Goal: Information Seeking & Learning: Learn about a topic

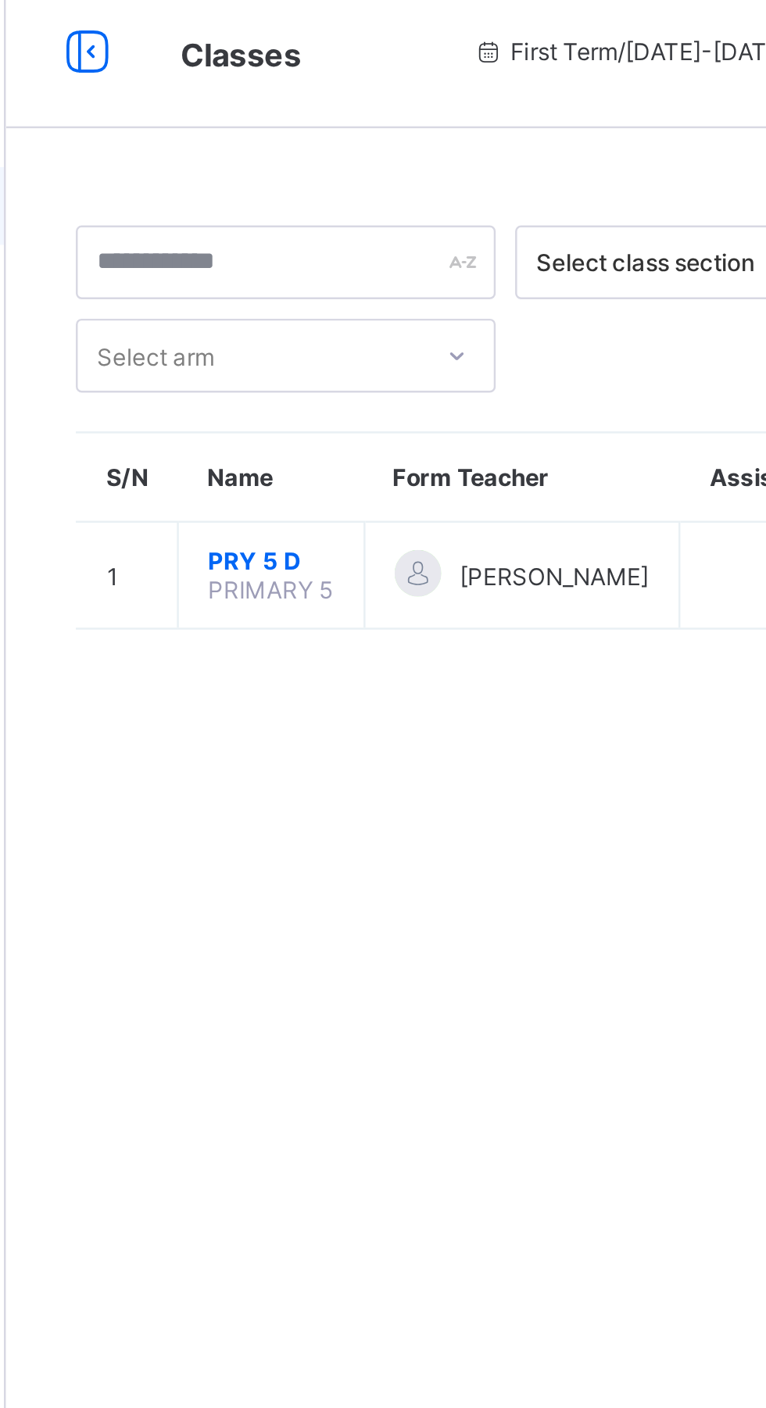
click at [292, 242] on span "PRY 5 D" at bounding box center [294, 237] width 51 height 12
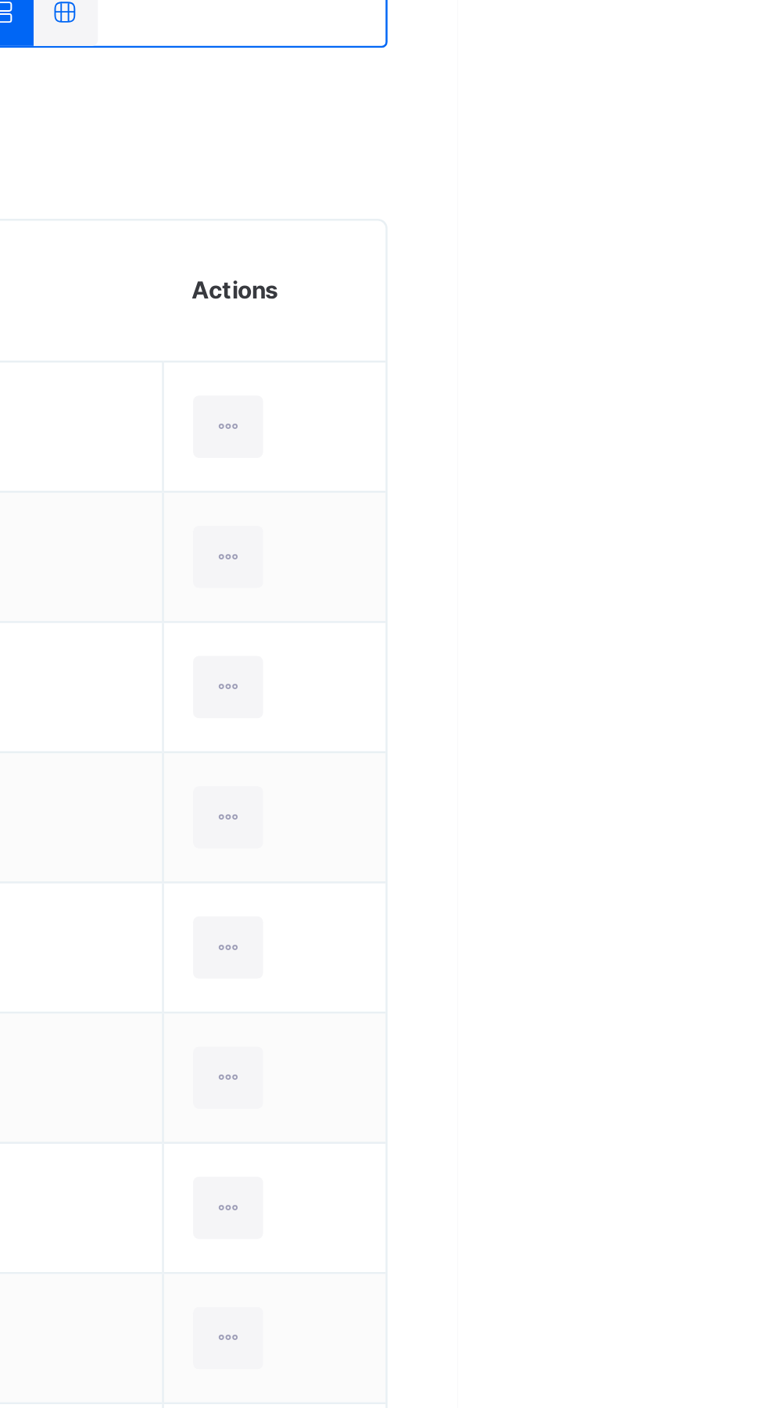
click at [660, 545] on div at bounding box center [674, 537] width 29 height 25
click at [660, 549] on div at bounding box center [674, 537] width 29 height 25
click at [0, 0] on ul at bounding box center [0, 0] width 0 height 0
click at [650, 617] on td at bounding box center [692, 643] width 90 height 52
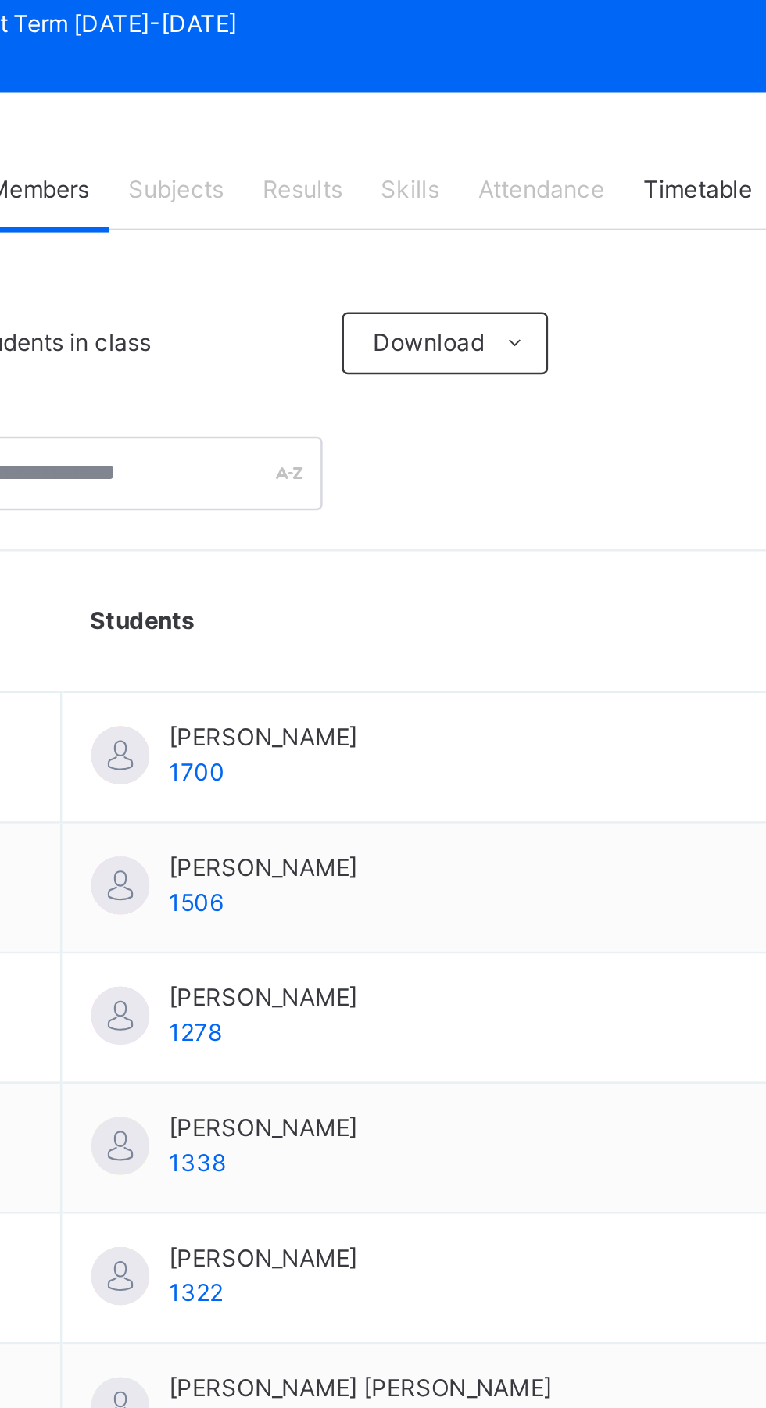
click at [328, 319] on div "Subjects" at bounding box center [326, 309] width 54 height 31
click at [338, 323] on div "Subjects" at bounding box center [326, 309] width 54 height 31
click at [332, 313] on span "Subjects" at bounding box center [325, 309] width 38 height 14
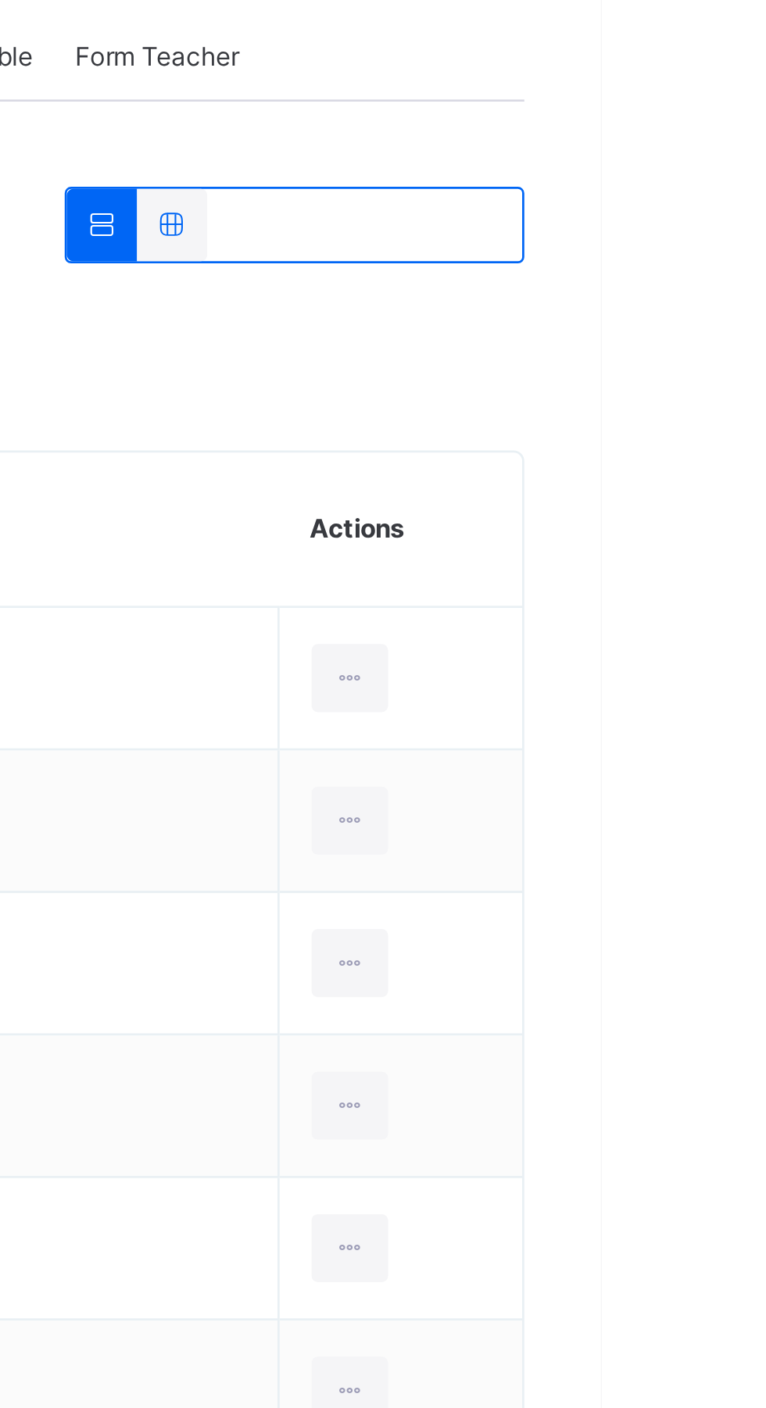
click at [666, 541] on div at bounding box center [674, 537] width 29 height 25
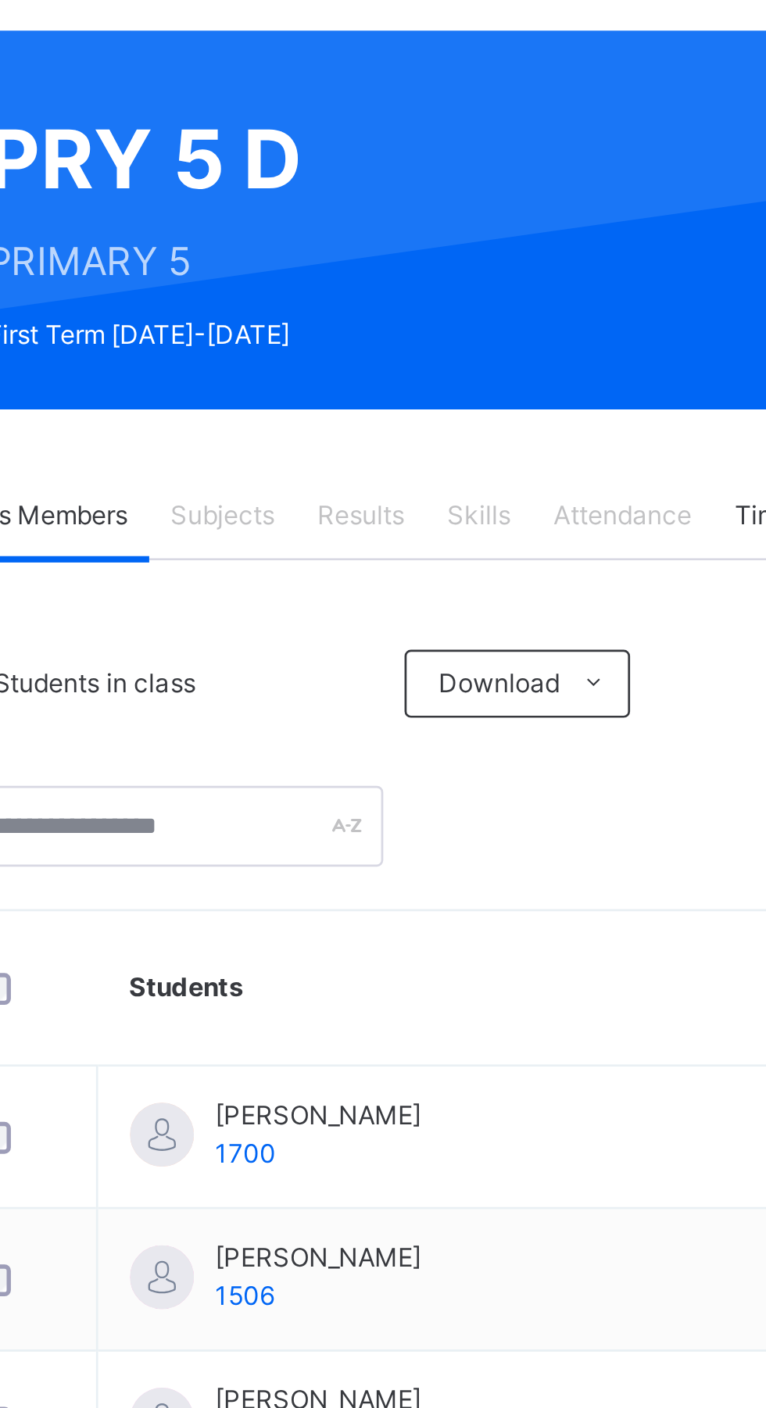
click at [367, 315] on span "Results" at bounding box center [376, 309] width 32 height 14
click at [335, 315] on span "Subjects" at bounding box center [325, 309] width 38 height 14
click at [324, 313] on span "Subjects" at bounding box center [325, 309] width 38 height 14
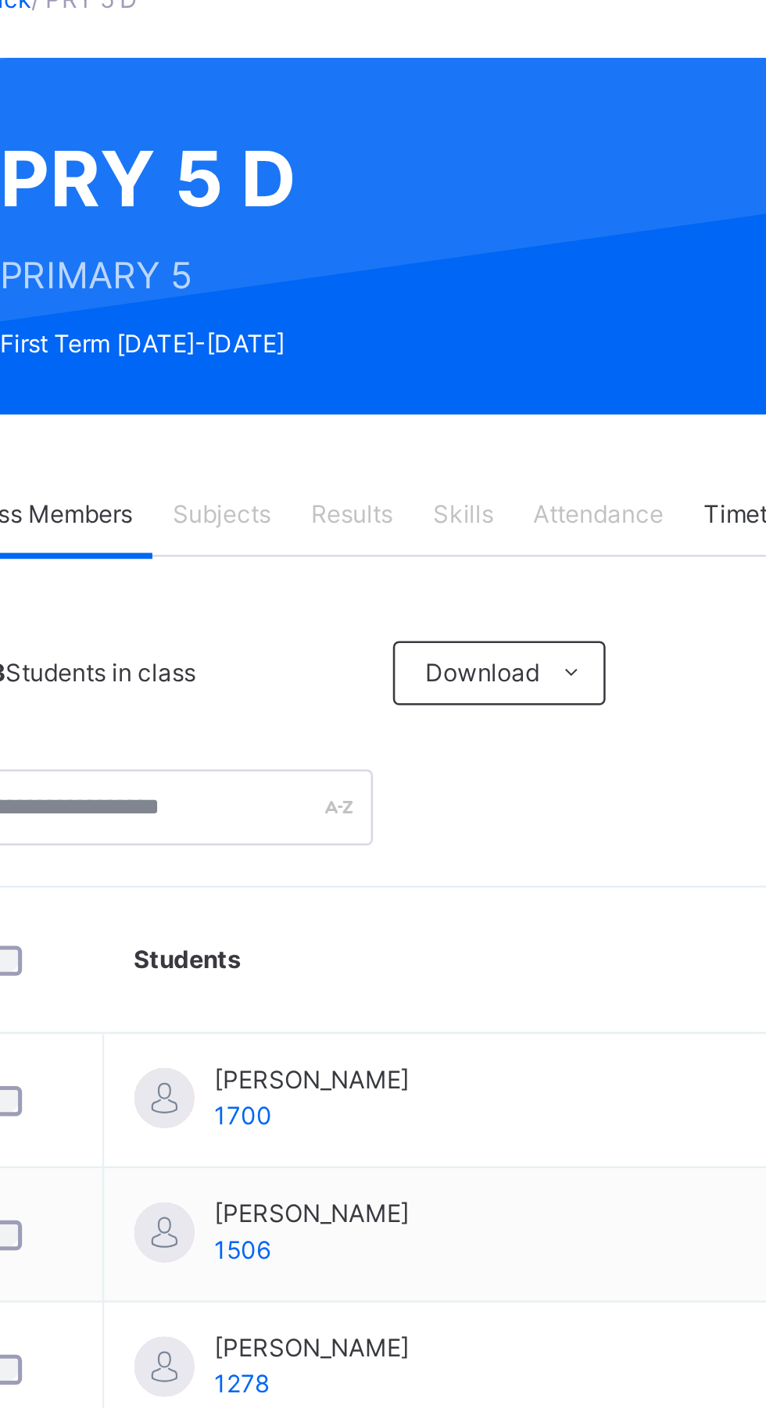
click at [312, 353] on div "23 Students in class Download Pdf Report Excel Report SUNSHINE INTERNATIONAL SC…" at bounding box center [477, 1044] width 522 height 1437
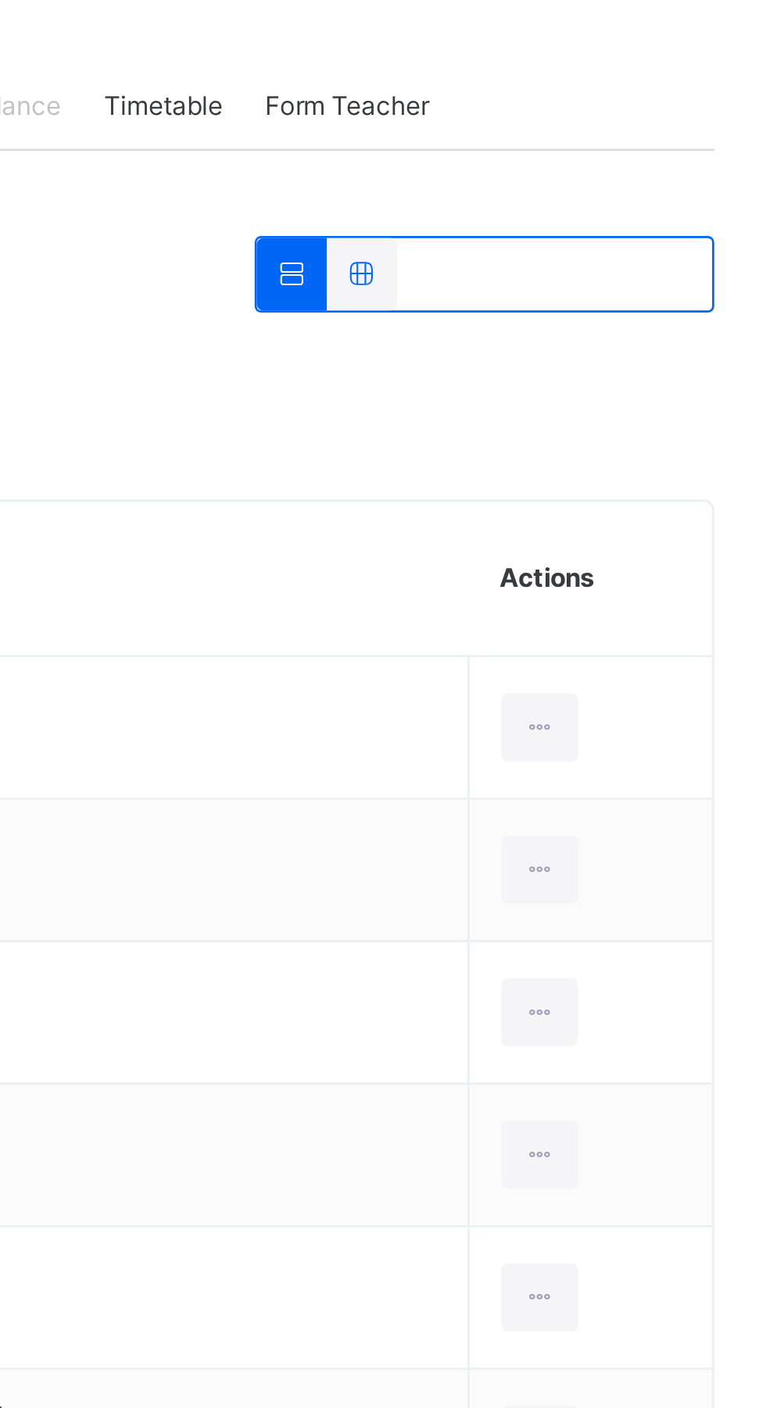
click at [650, 376] on div at bounding box center [653, 371] width 169 height 28
click at [647, 372] on div at bounding box center [653, 371] width 169 height 28
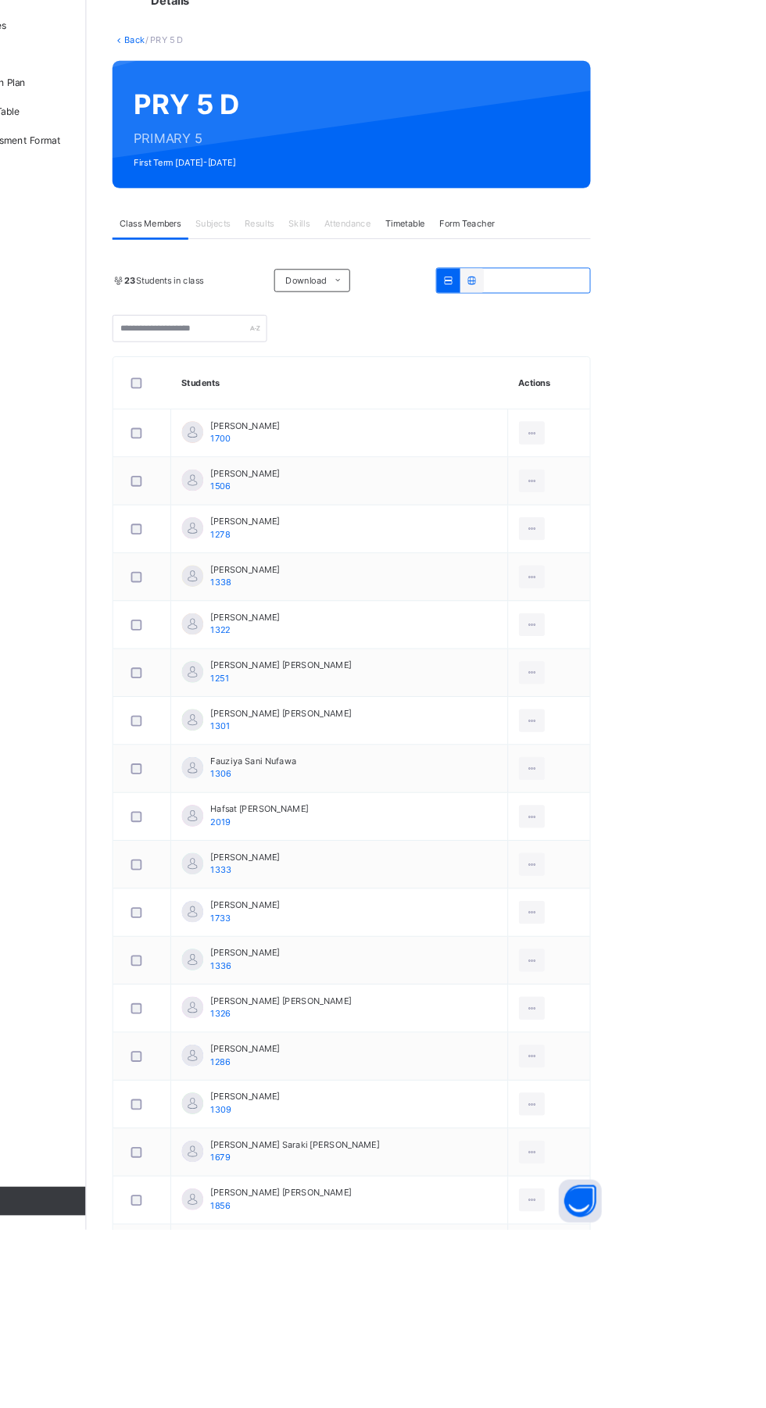
click at [596, 368] on div at bounding box center [609, 371] width 26 height 27
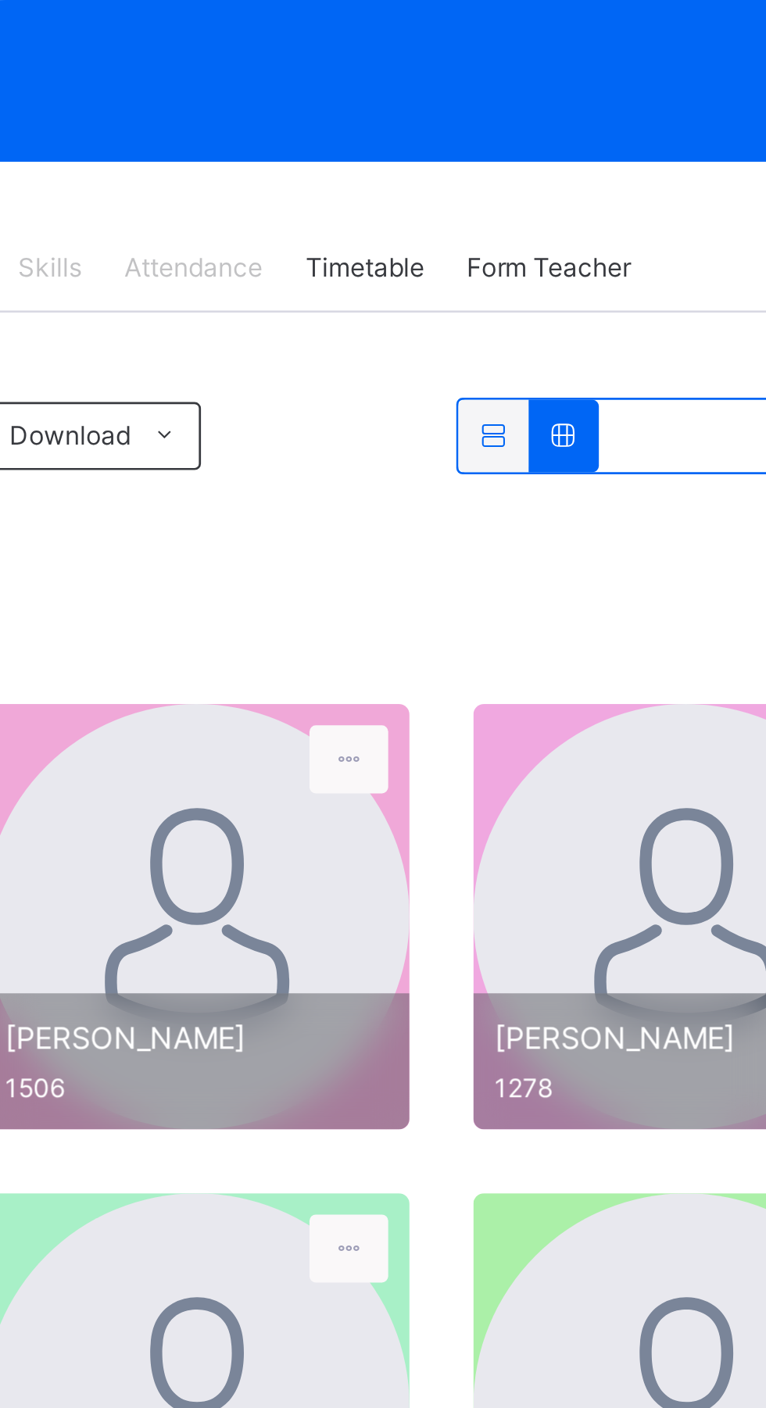
click at [580, 375] on icon at bounding box center [582, 371] width 13 height 12
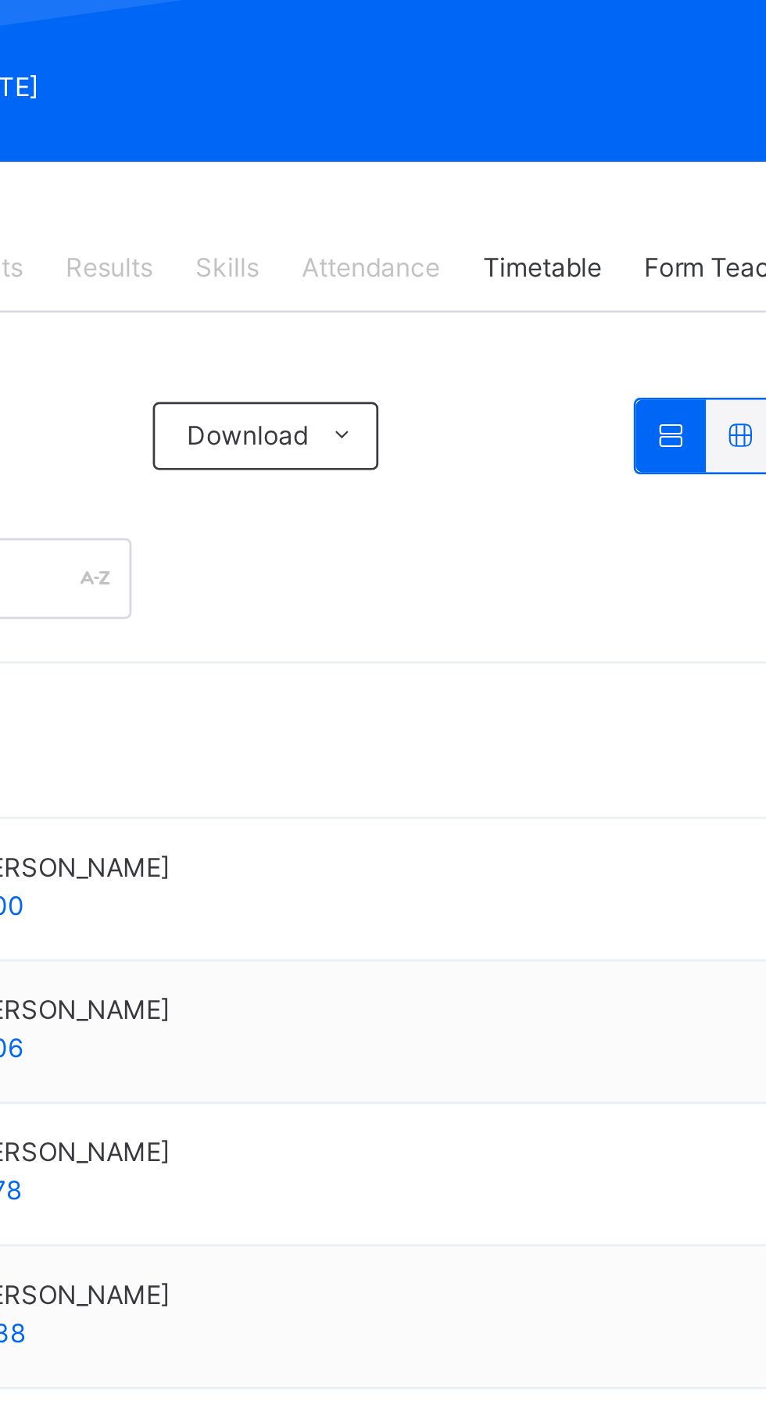
click at [431, 371] on span "Download" at bounding box center [427, 371] width 45 height 14
click at [526, 416] on div at bounding box center [477, 424] width 522 height 30
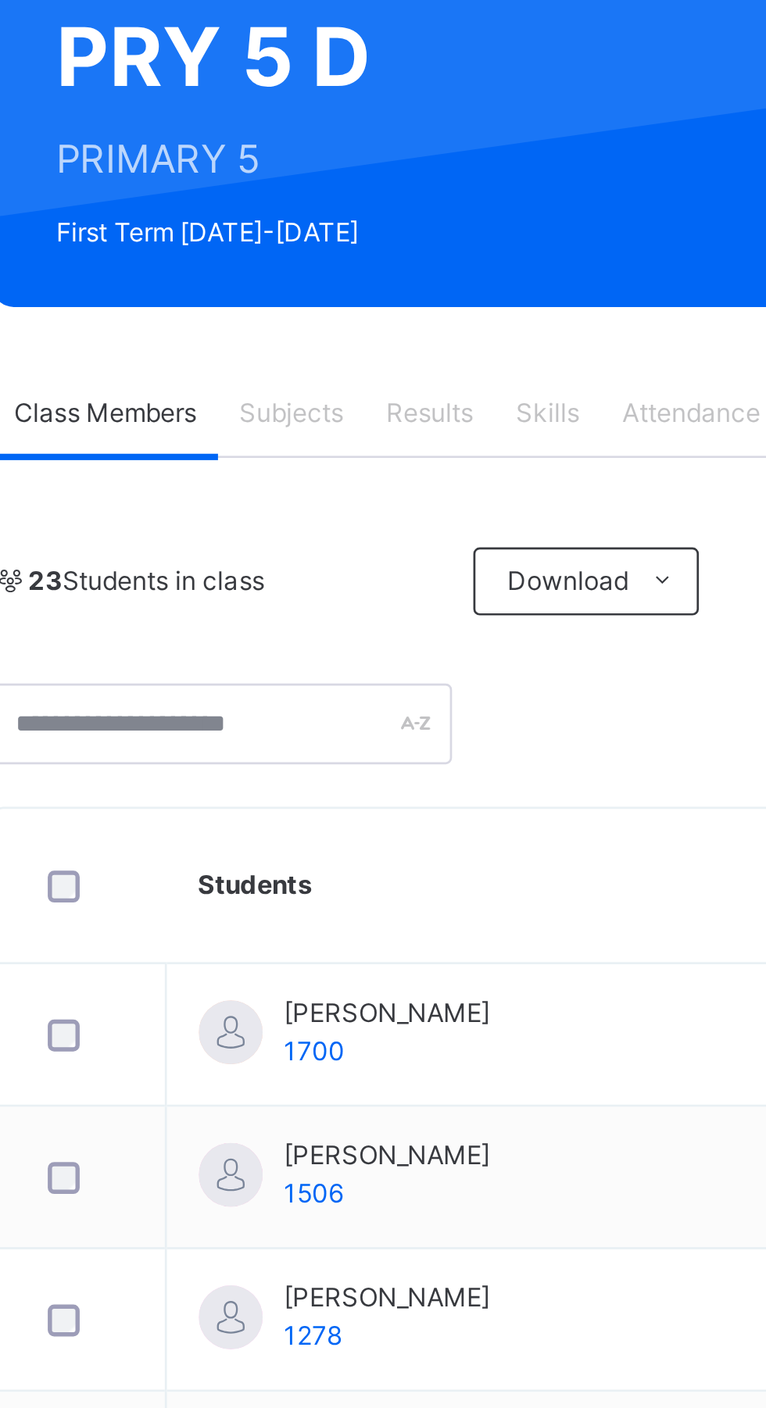
click at [334, 313] on span "Subjects" at bounding box center [325, 309] width 38 height 14
click at [327, 313] on span "Subjects" at bounding box center [325, 309] width 38 height 14
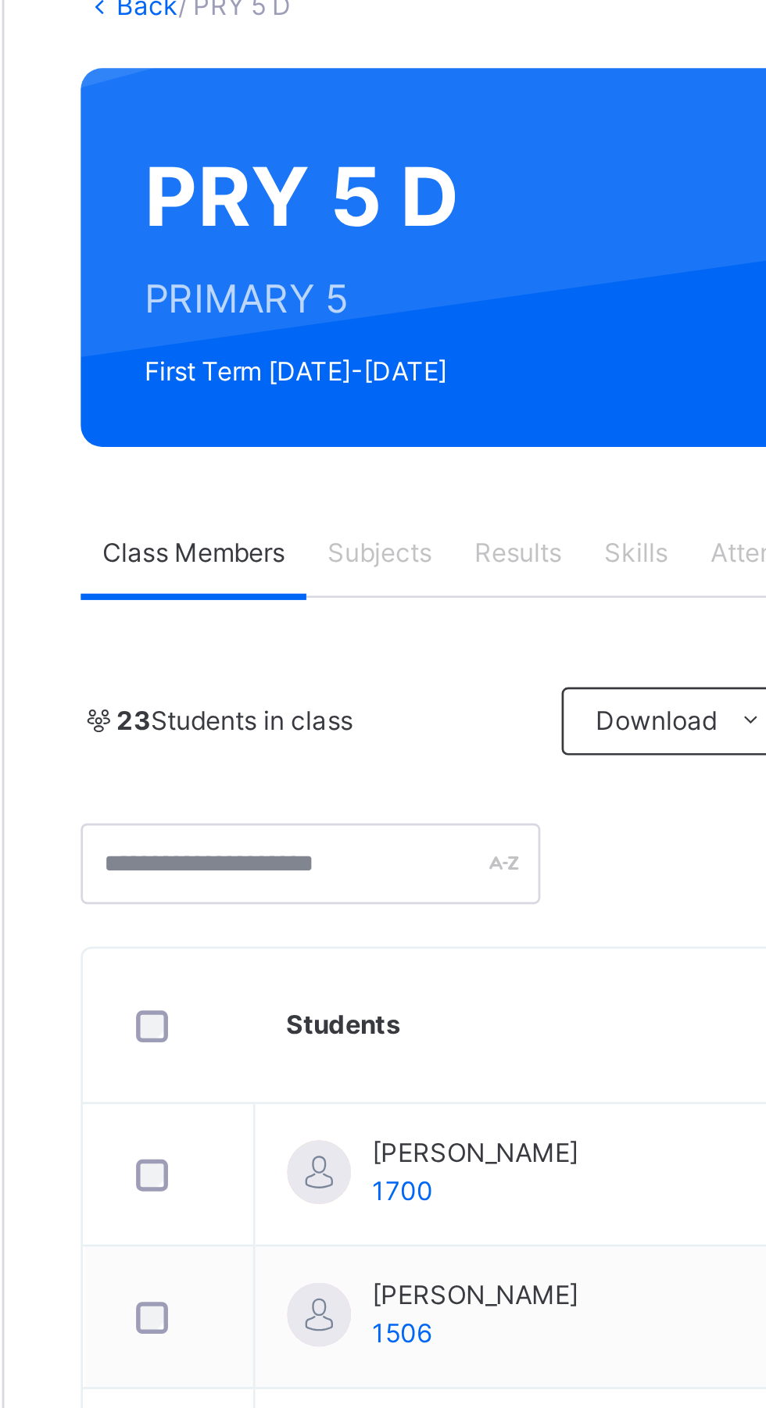
click at [376, 313] on span "Results" at bounding box center [376, 309] width 32 height 14
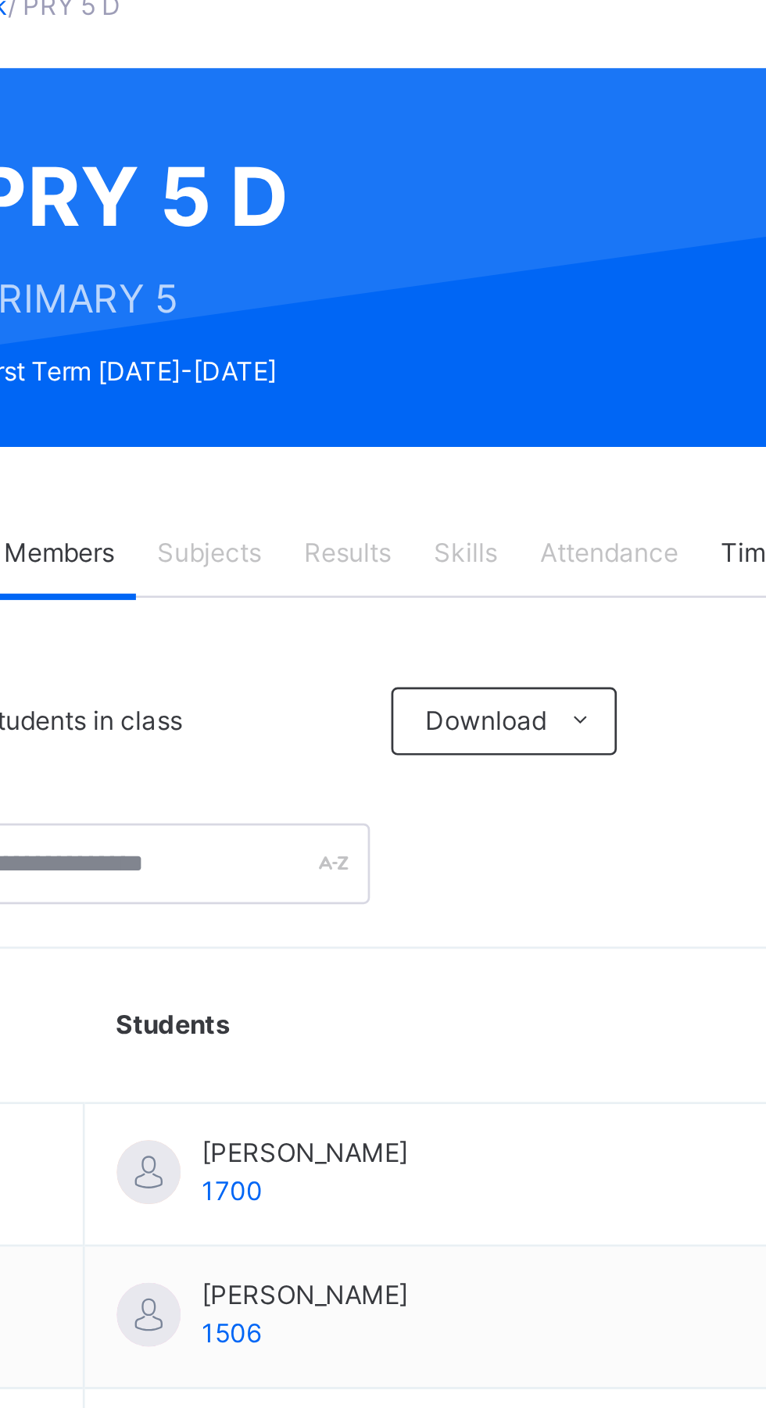
click at [425, 306] on span "Skills" at bounding box center [419, 309] width 23 height 14
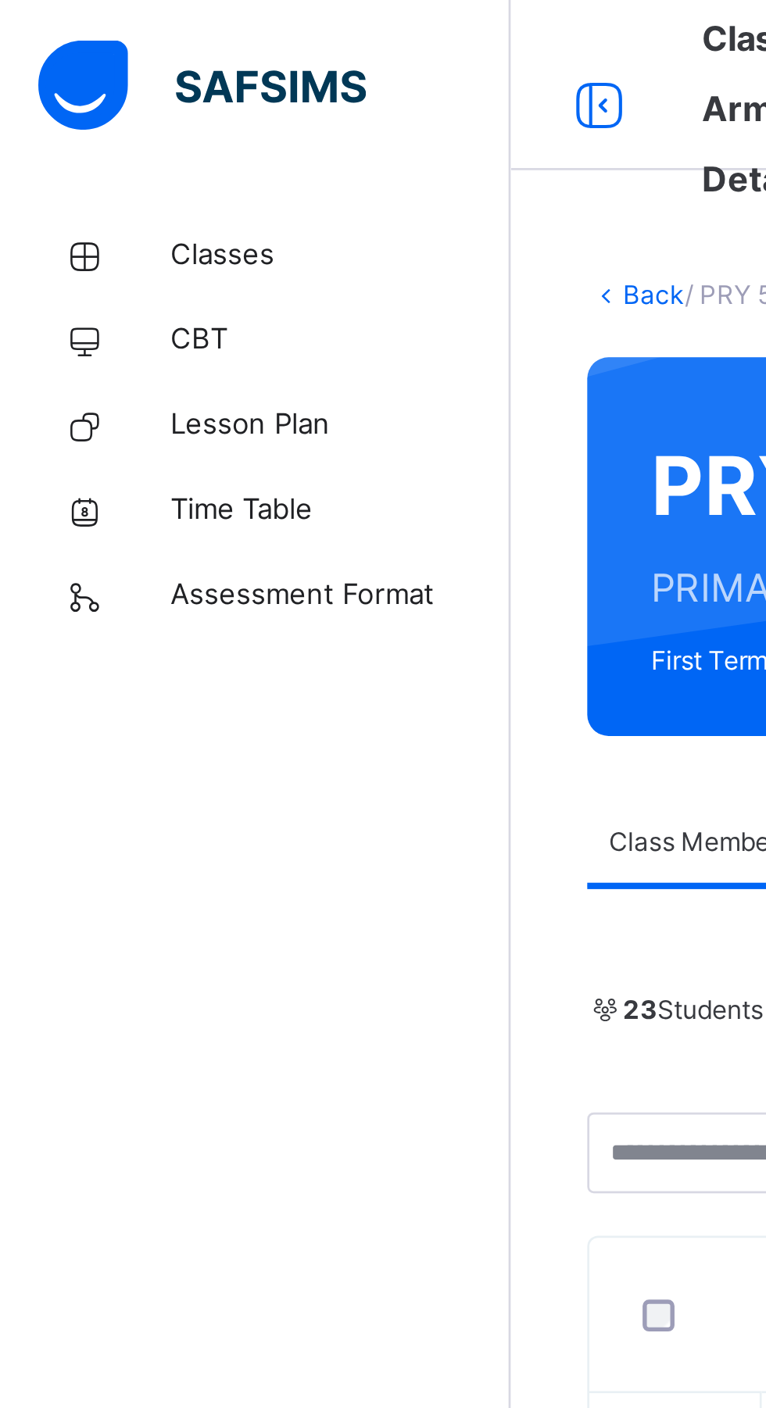
click at [86, 216] on span "Assessment Format" at bounding box center [125, 219] width 125 height 16
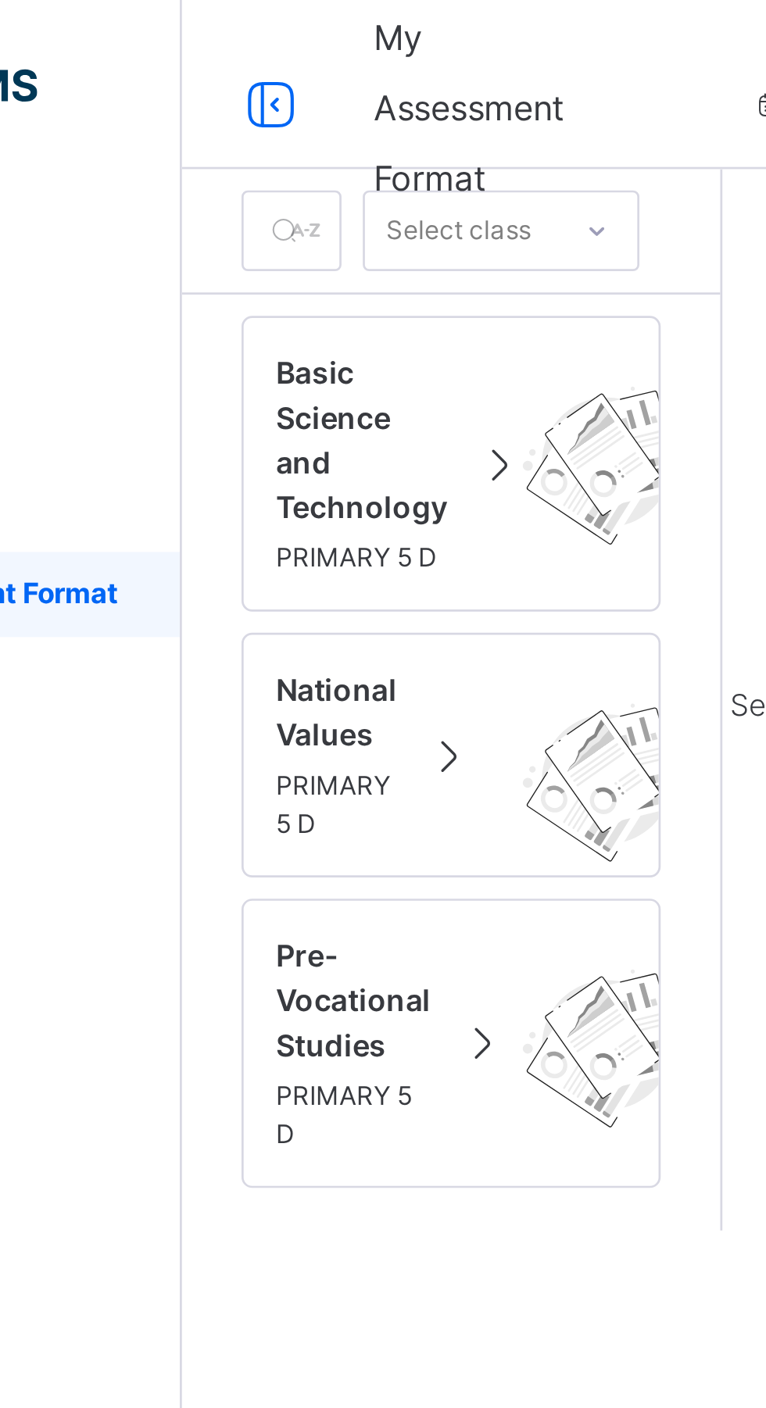
click at [268, 181] on span "Basic Science and Technology" at bounding box center [253, 162] width 63 height 66
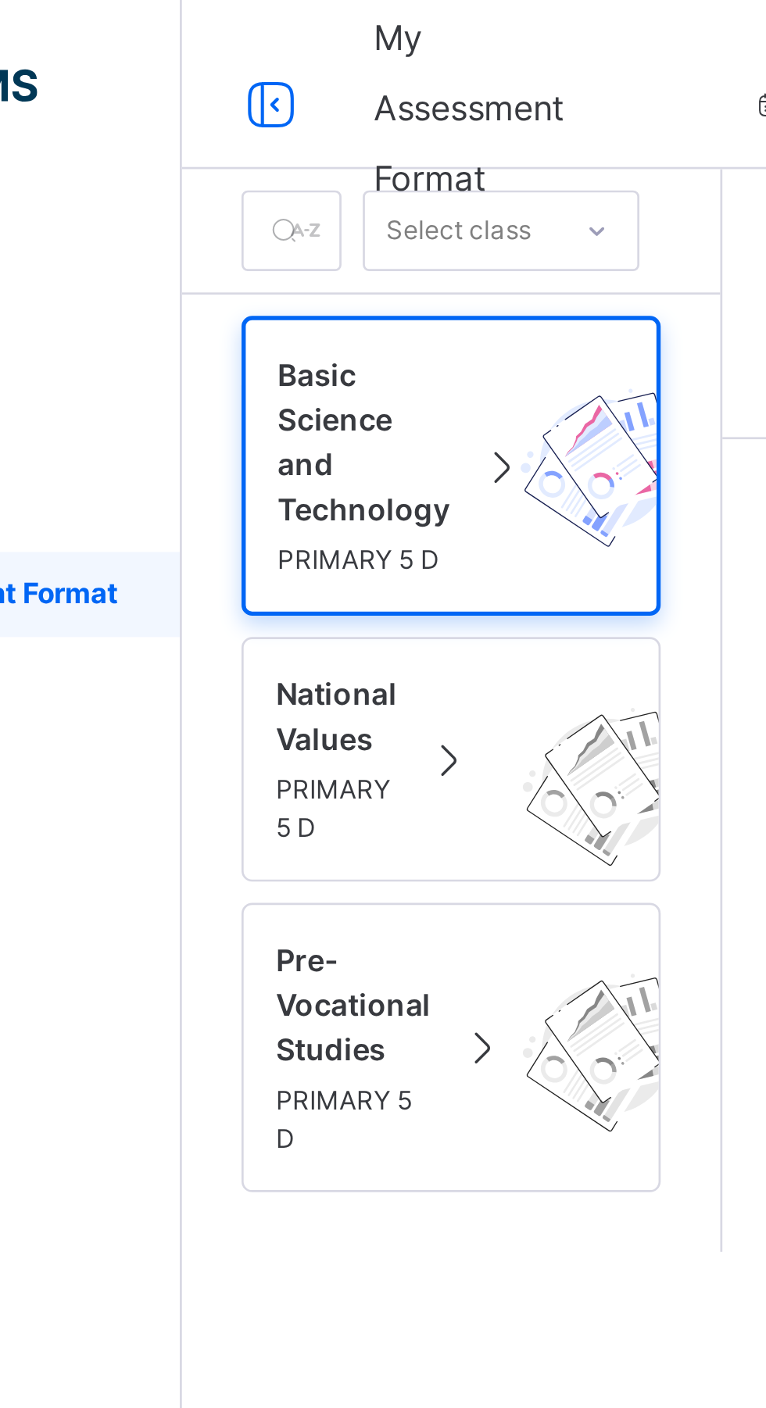
click at [219, 178] on div "Basic Science and Technology PRIMARY 5 D" at bounding box center [286, 171] width 154 height 110
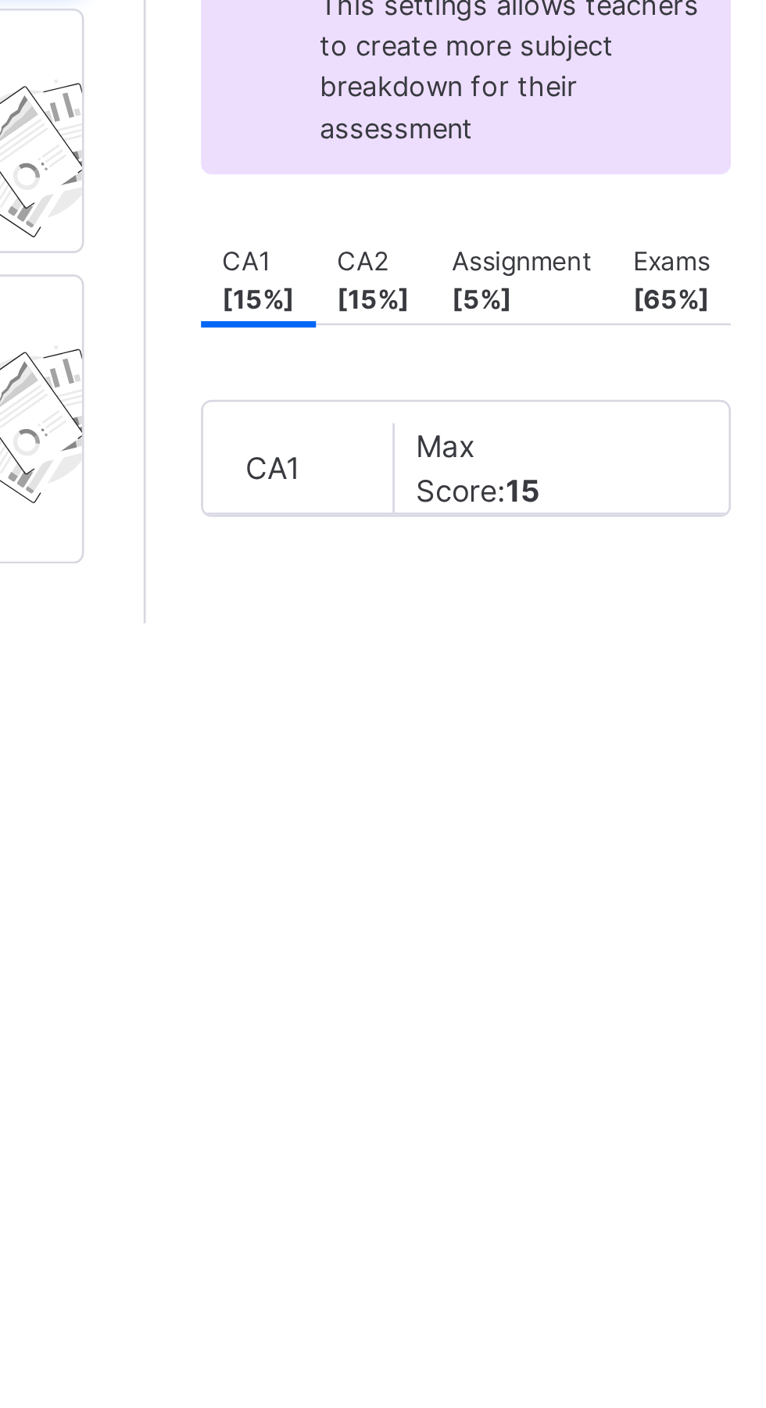
click at [426, 347] on b "[ 15 %]" at bounding box center [427, 341] width 27 height 12
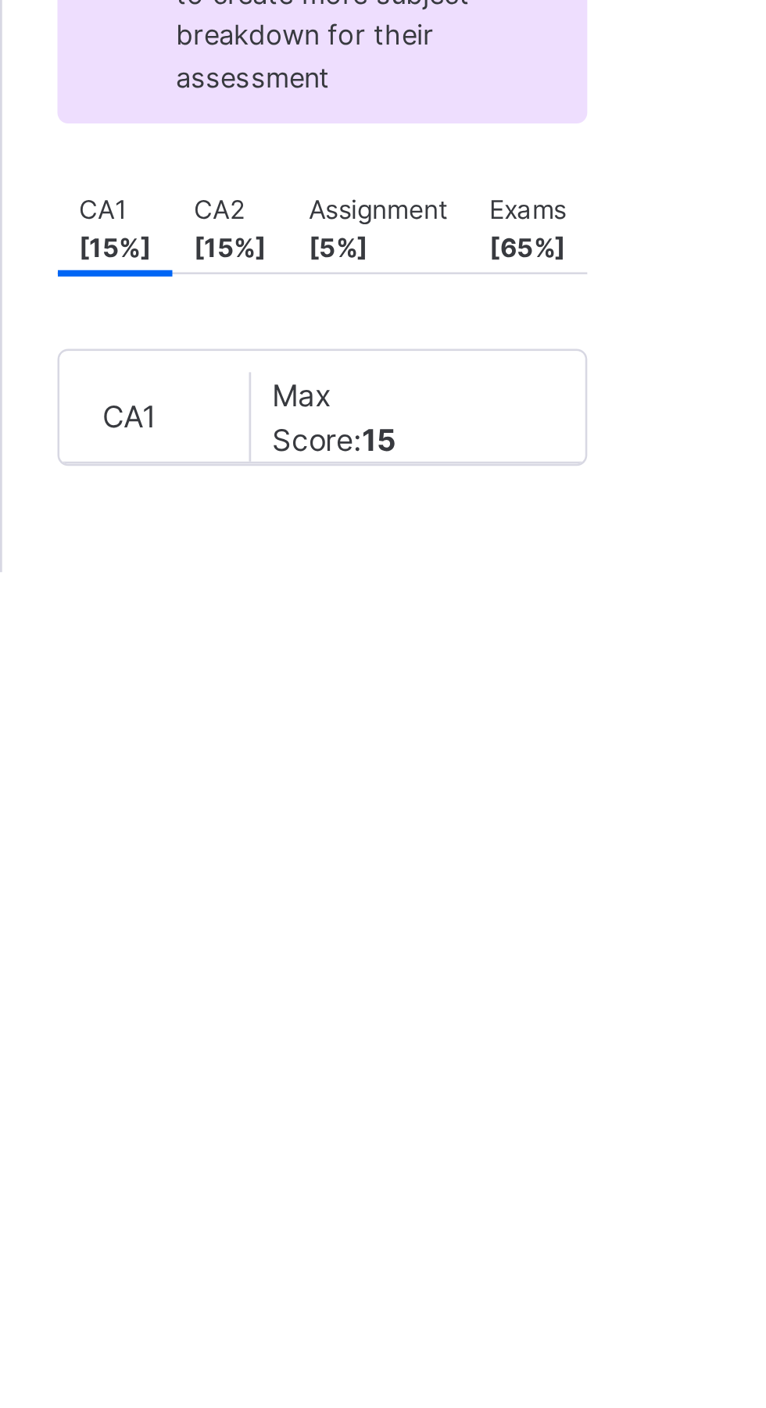
click at [447, 420] on div "CA1 Max Score: 15" at bounding box center [504, 403] width 162 height 33
click at [518, 420] on div "Max Score: 15" at bounding box center [504, 403] width 54 height 33
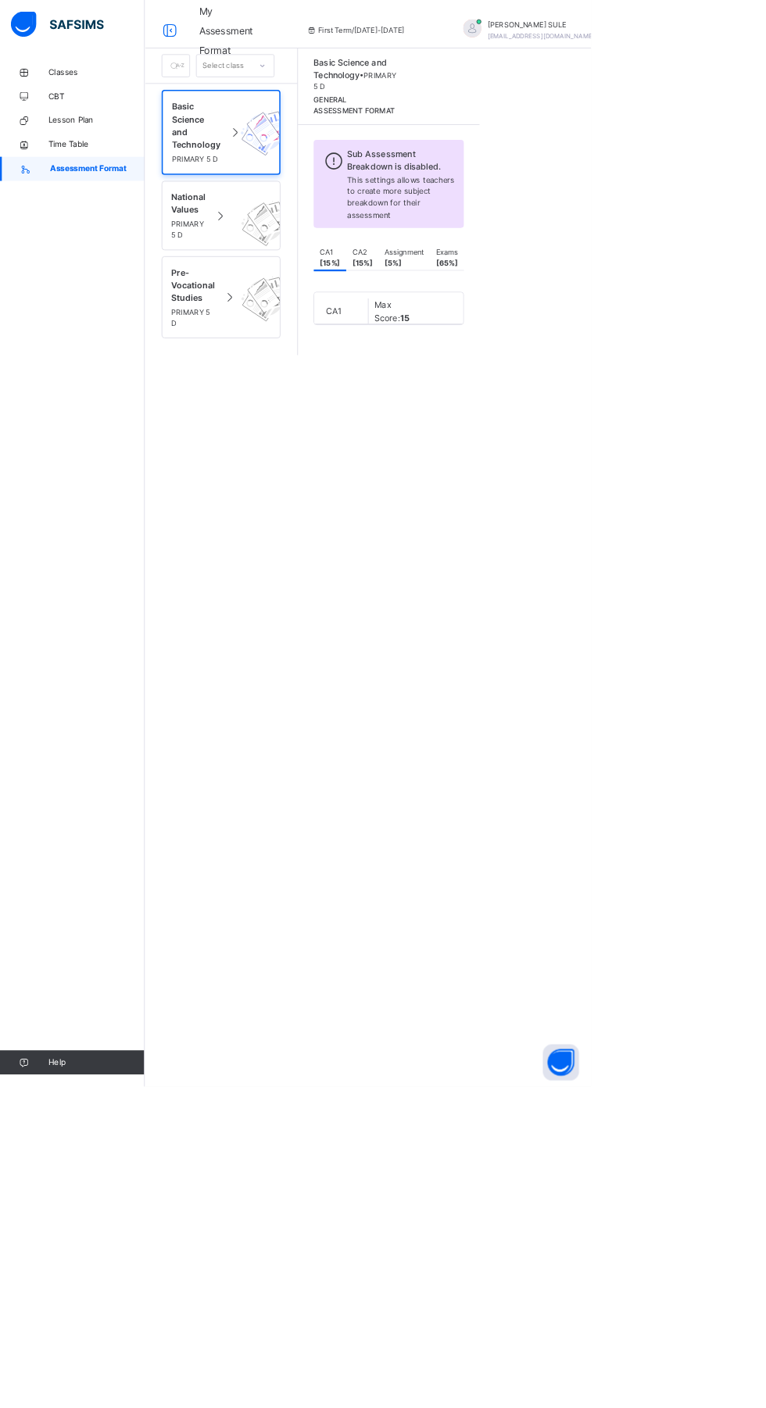
click at [478, 748] on div "Select class Basic Science and Technology PRIMARY 5 D National Values PRIMARY 5…" at bounding box center [477, 704] width 578 height 1408
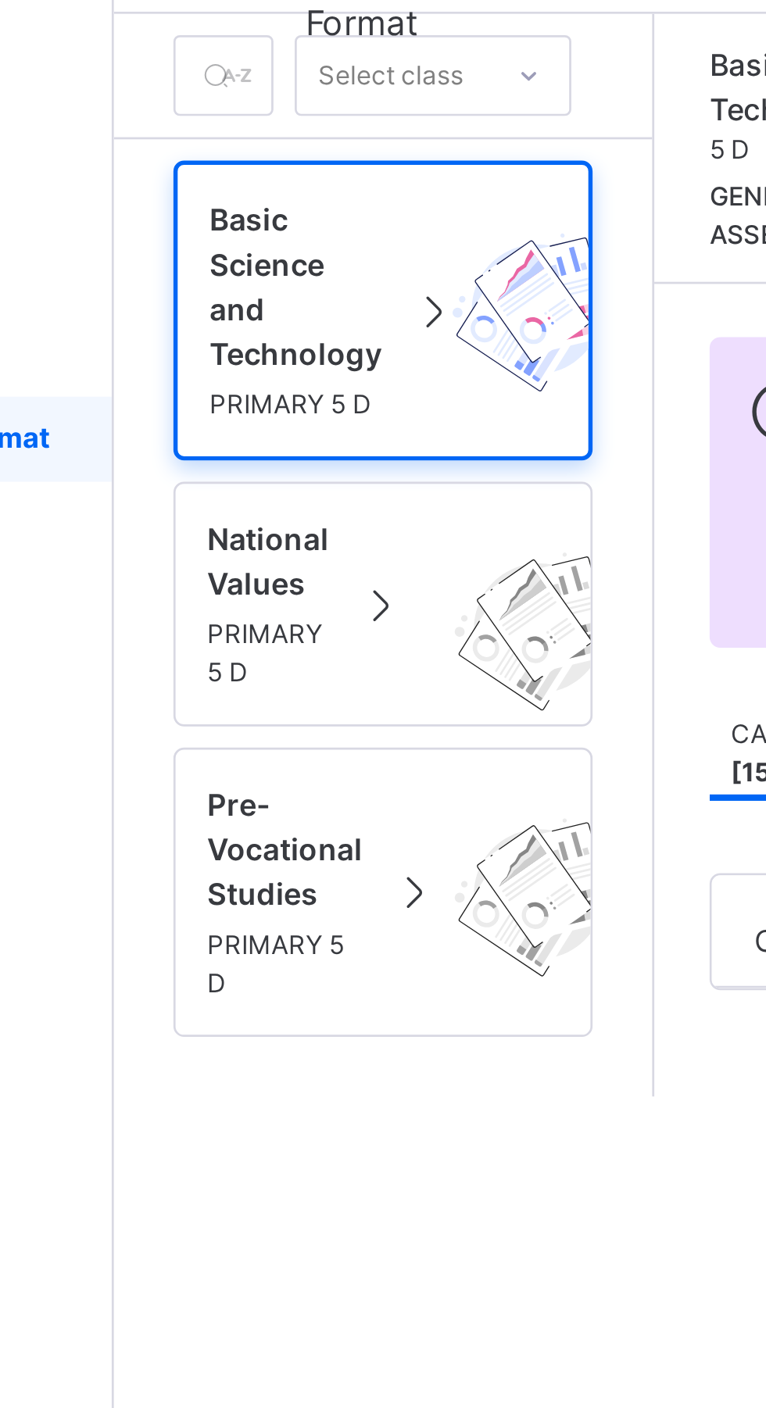
click at [241, 210] on span "PRIMARY 5 D" at bounding box center [254, 206] width 63 height 14
click at [239, 273] on span "National Values" at bounding box center [244, 263] width 45 height 33
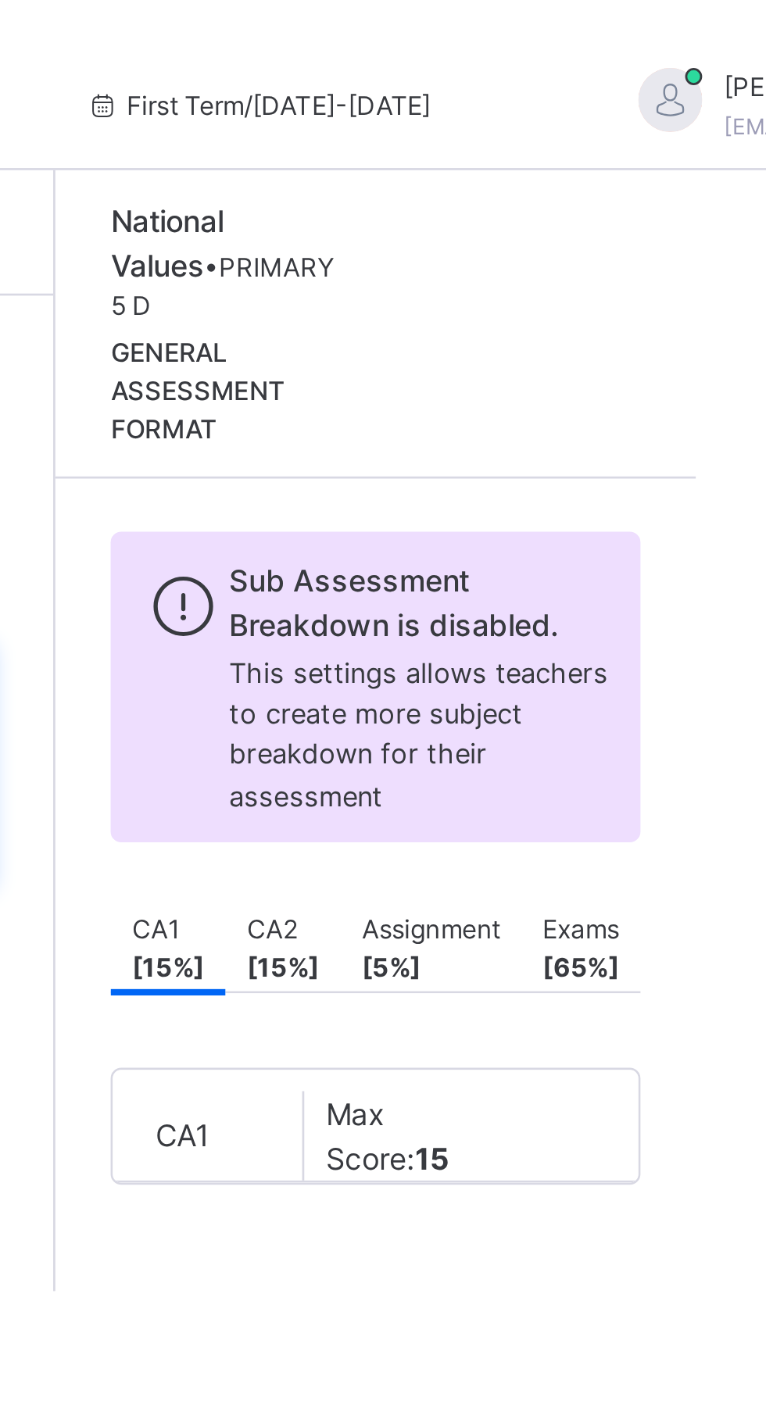
click at [397, 37] on icon at bounding box center [403, 39] width 13 height 12
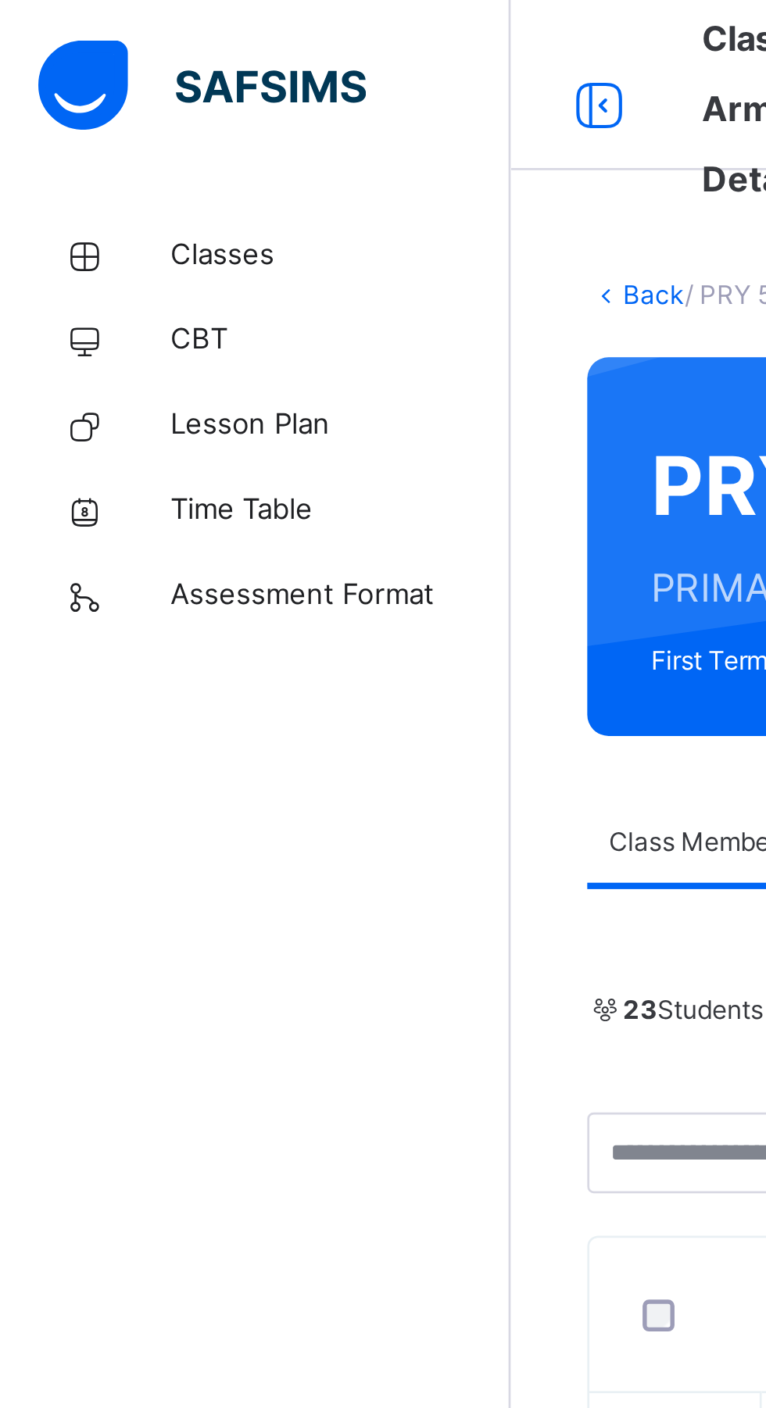
click at [73, 97] on span "Classes" at bounding box center [125, 94] width 125 height 16
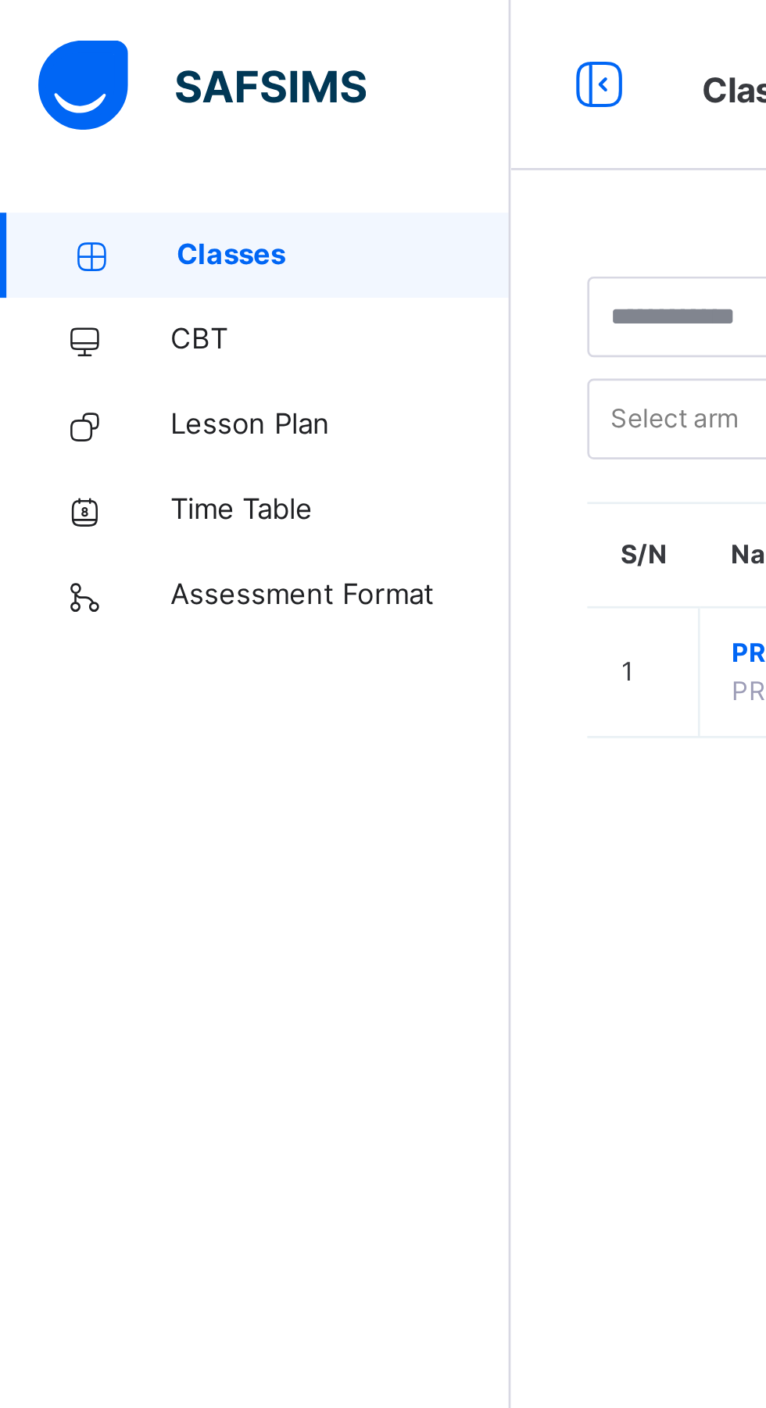
click at [105, 216] on span "Assessment Format" at bounding box center [125, 219] width 125 height 16
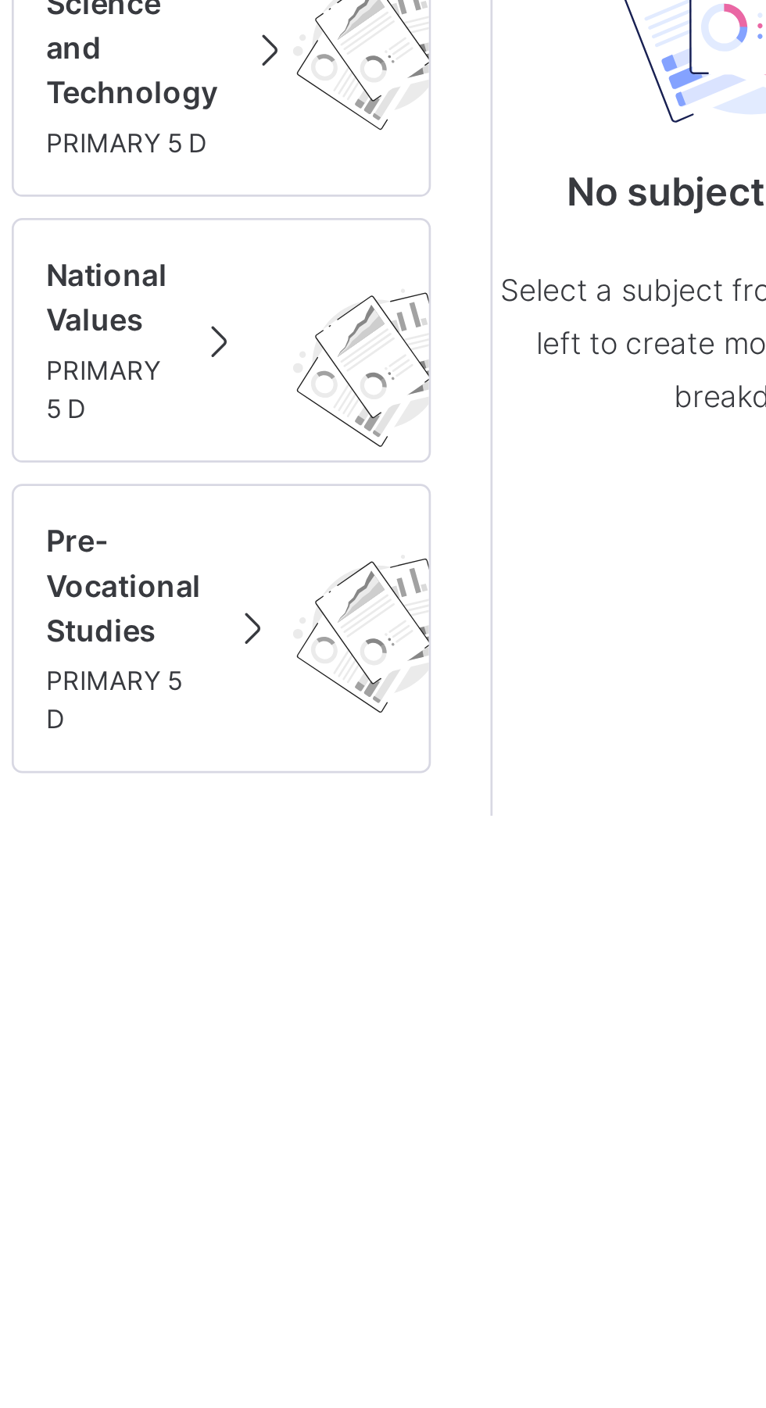
click at [255, 363] on span "Pre-Vocational Studies" at bounding box center [250, 367] width 57 height 49
